Goal: Information Seeking & Learning: Learn about a topic

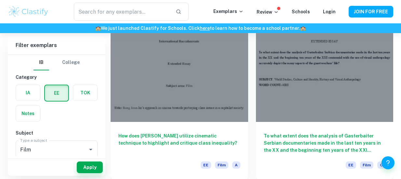
scroll to position [916, 0]
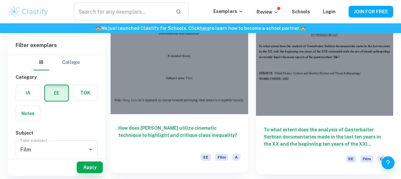
click at [194, 133] on h6 "How does [PERSON_NAME] utilize cinematic technique to highlight and critique cl…" at bounding box center [179, 135] width 122 height 21
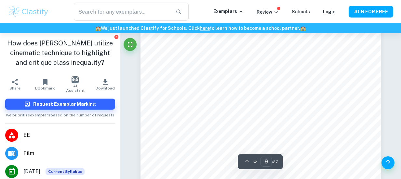
scroll to position [2786, 0]
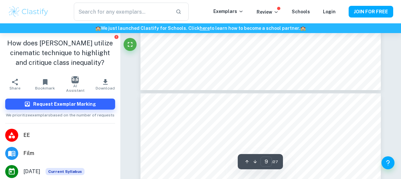
type input "10"
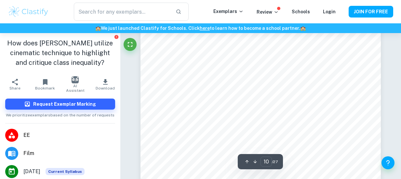
scroll to position [3067, 0]
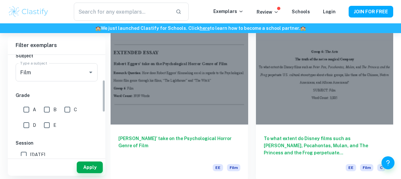
scroll to position [99, 0]
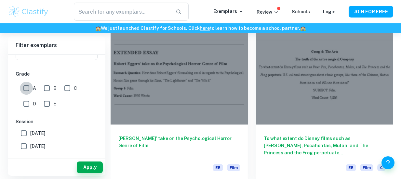
click at [24, 91] on input "A" at bounding box center [26, 88] width 13 height 13
checkbox input "true"
click at [83, 169] on button "Apply" at bounding box center [90, 168] width 26 height 12
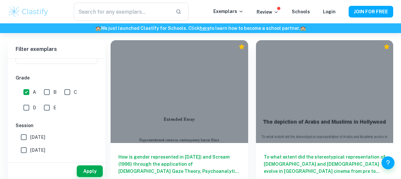
scroll to position [83, 0]
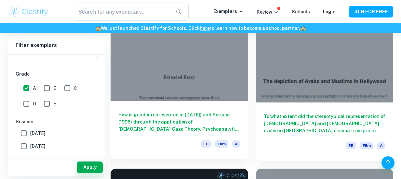
click at [178, 123] on h6 "How is gender represented in [DATE]) and Scream (1996) through the application …" at bounding box center [179, 121] width 122 height 21
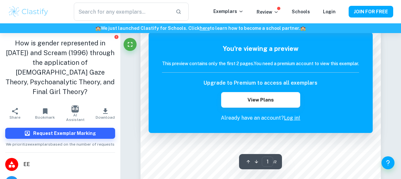
scroll to position [69, 0]
